Goal: Navigation & Orientation: Find specific page/section

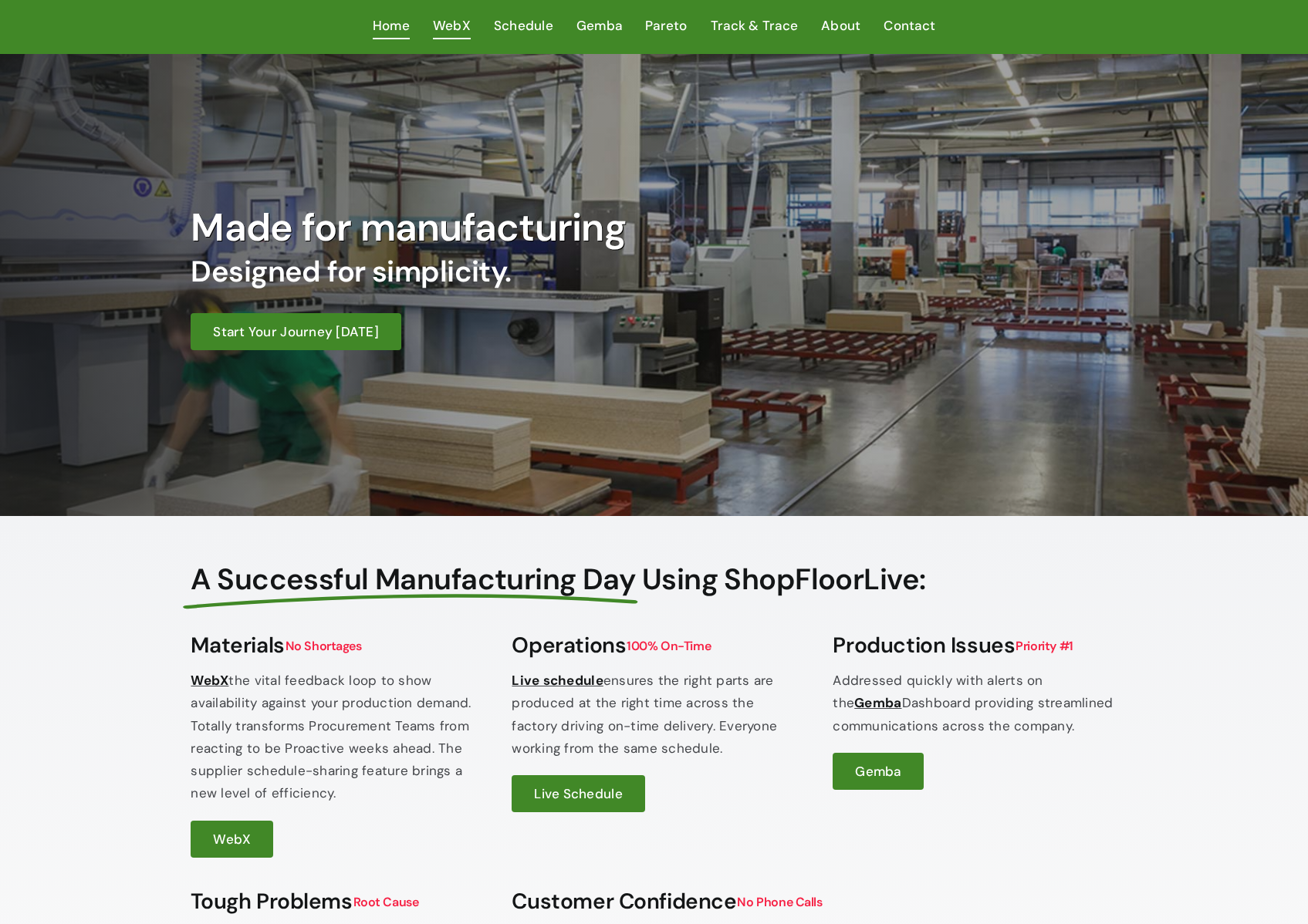
click at [461, 26] on span "WebX" at bounding box center [451, 26] width 38 height 22
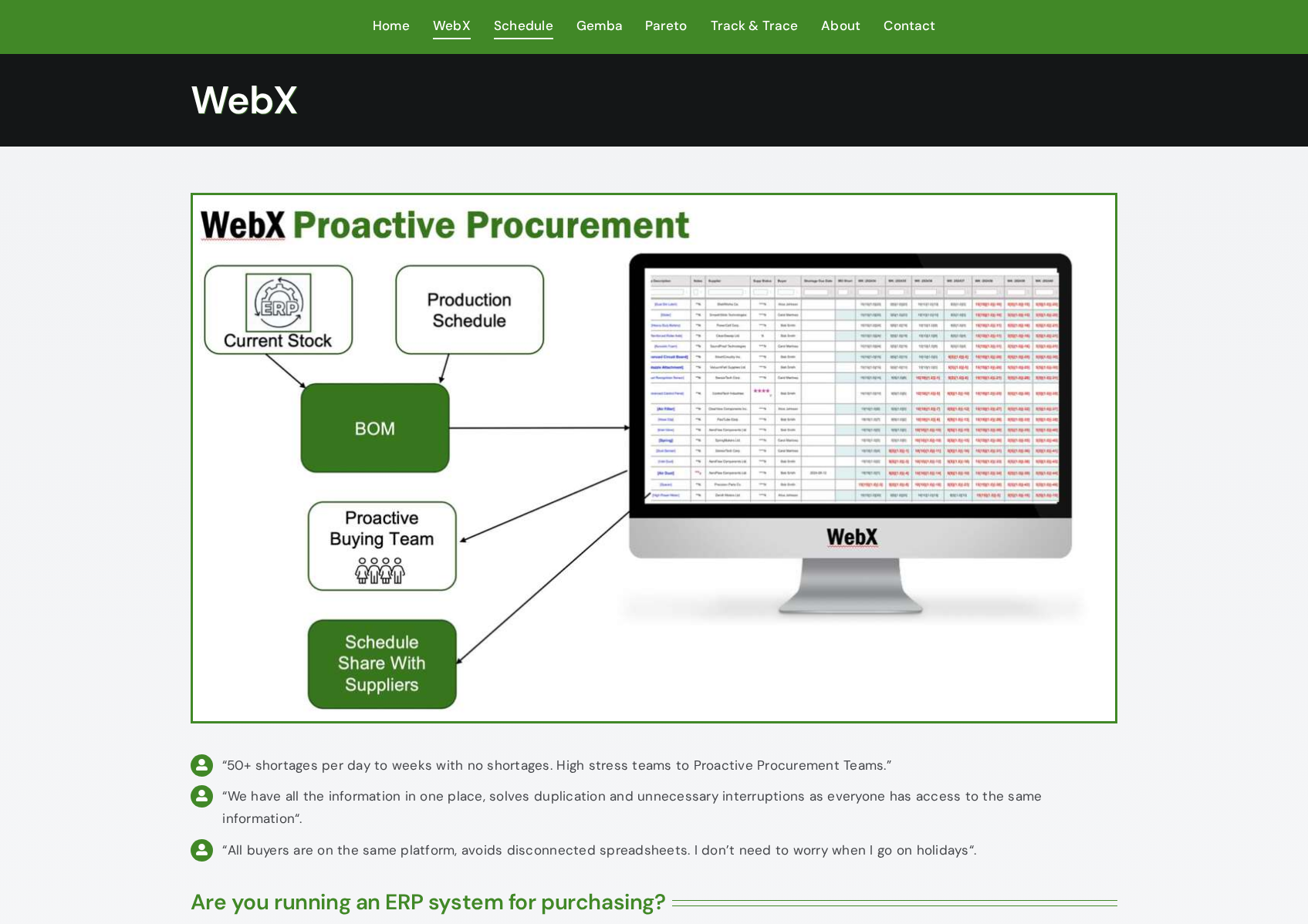
click at [521, 24] on span "Schedule" at bounding box center [523, 26] width 59 height 22
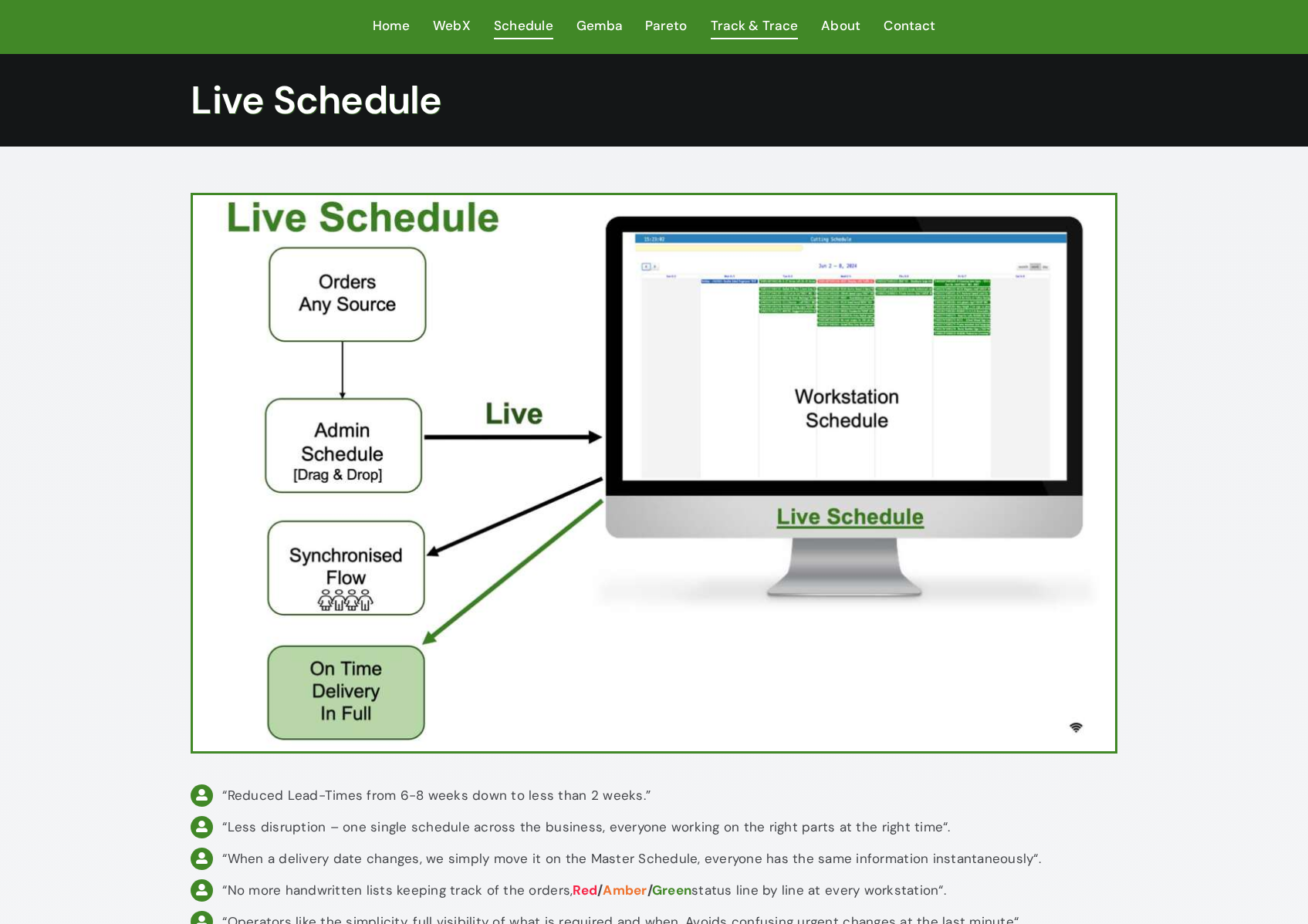
click at [765, 29] on span "Track & Trace" at bounding box center [753, 26] width 88 height 22
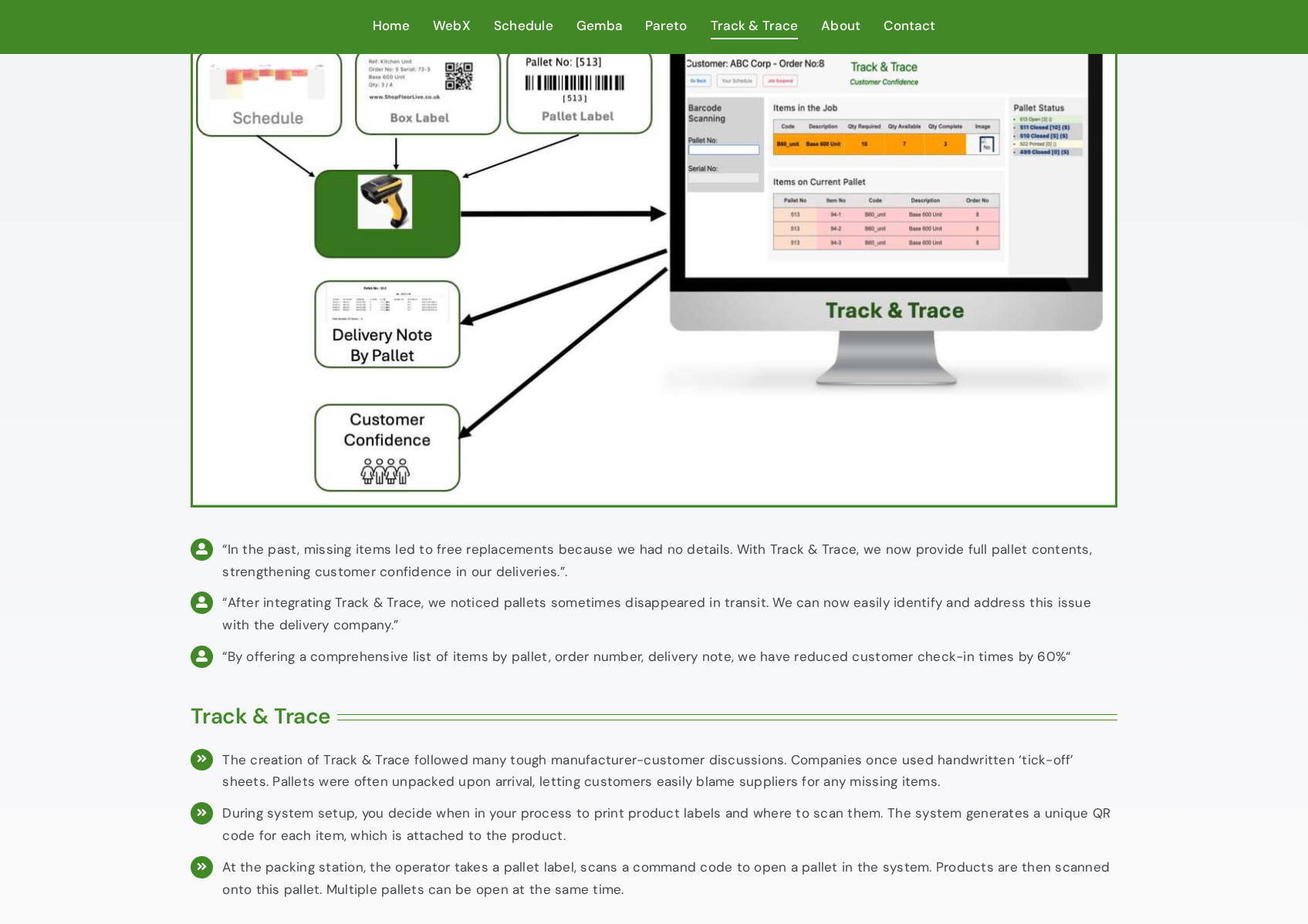
scroll to position [192, 0]
